Goal: Information Seeking & Learning: Find specific fact

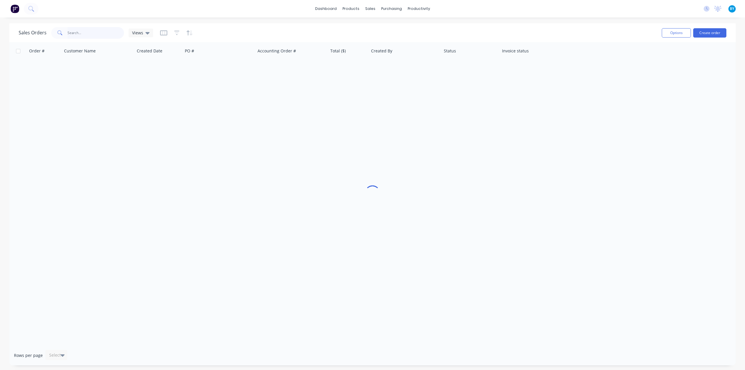
click at [99, 35] on input "text" at bounding box center [95, 33] width 57 height 12
drag, startPoint x: 99, startPoint y: 35, endPoint x: 0, endPoint y: 38, distance: 99.0
click at [0, 38] on div "Sales Orders daneil Views Options Create order Order # Customer Name Created Da…" at bounding box center [372, 194] width 745 height 342
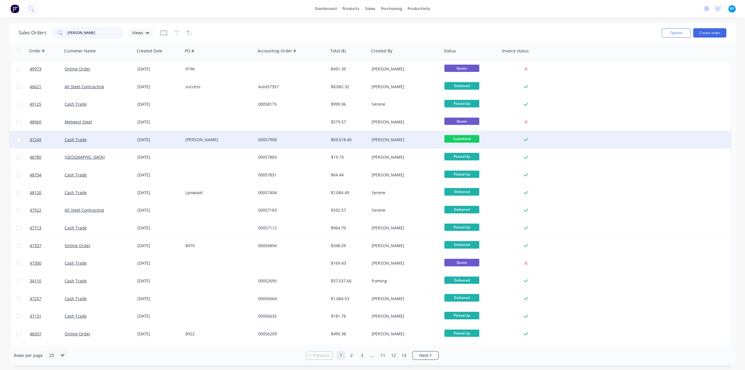
type input "daniel"
click at [303, 146] on div "00057908" at bounding box center [292, 139] width 73 height 17
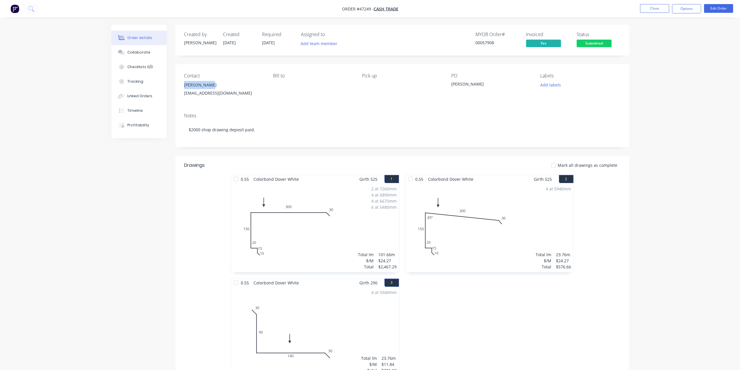
drag, startPoint x: 180, startPoint y: 85, endPoint x: 212, endPoint y: 87, distance: 31.5
click at [211, 85] on div "Contact Daniel Clark Intellistruct@outlook.com Bill to Pick up PO Singleton Lab…" at bounding box center [402, 86] width 454 height 44
copy div "Daniel Clark"
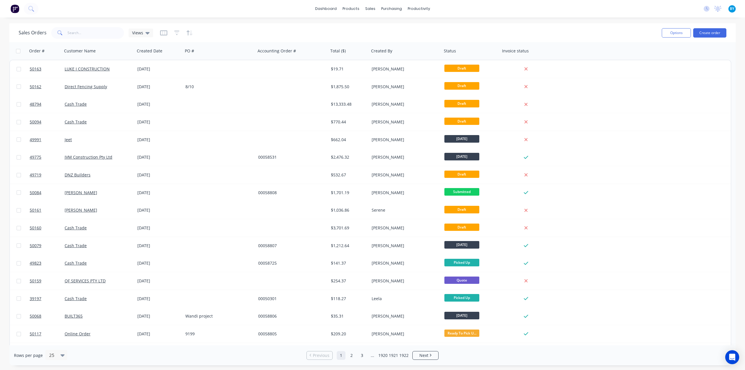
click at [452, 24] on div "Sales Orders Views Options Create order" at bounding box center [372, 32] width 726 height 19
